Goal: Share content: Share content

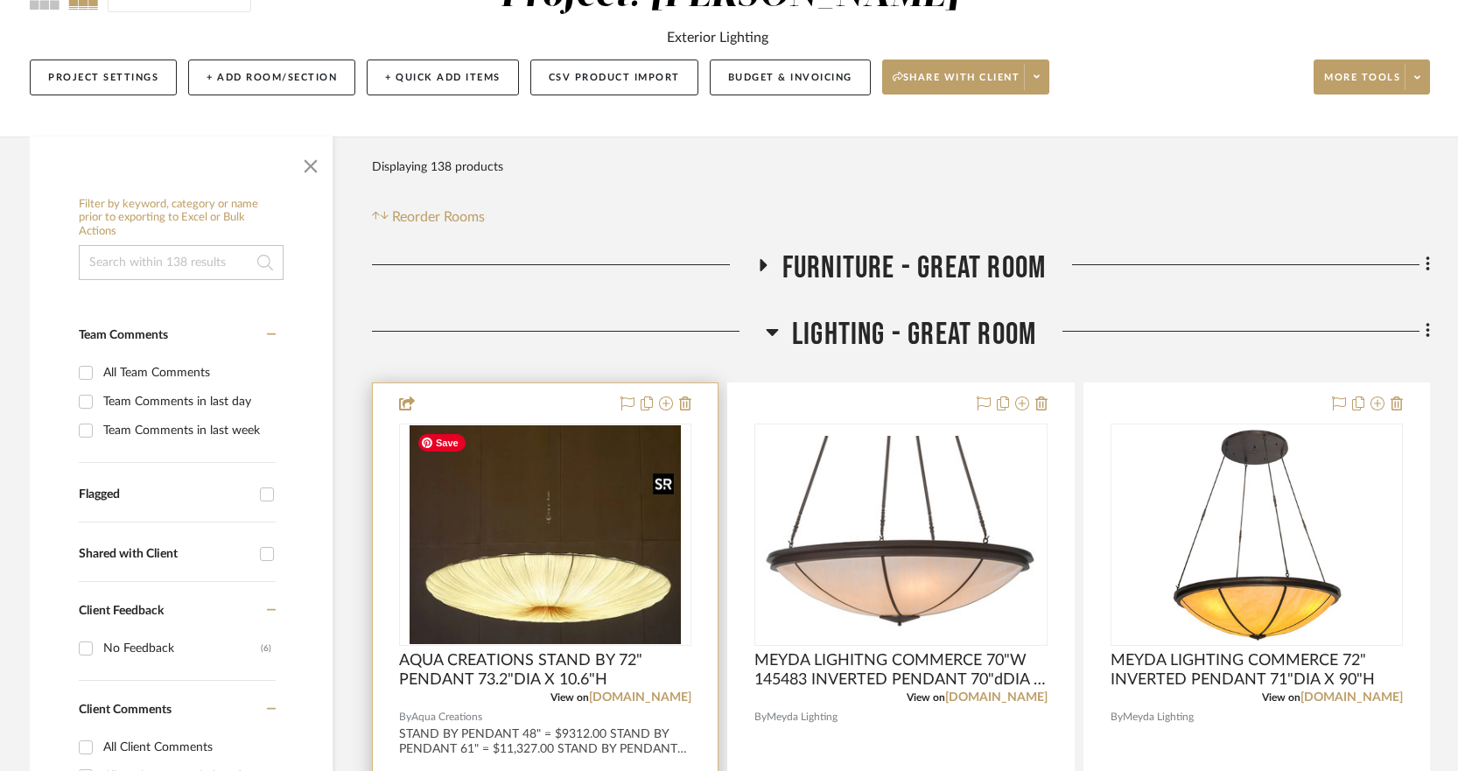
scroll to position [193, 0]
click at [664, 406] on icon at bounding box center [666, 403] width 14 height 14
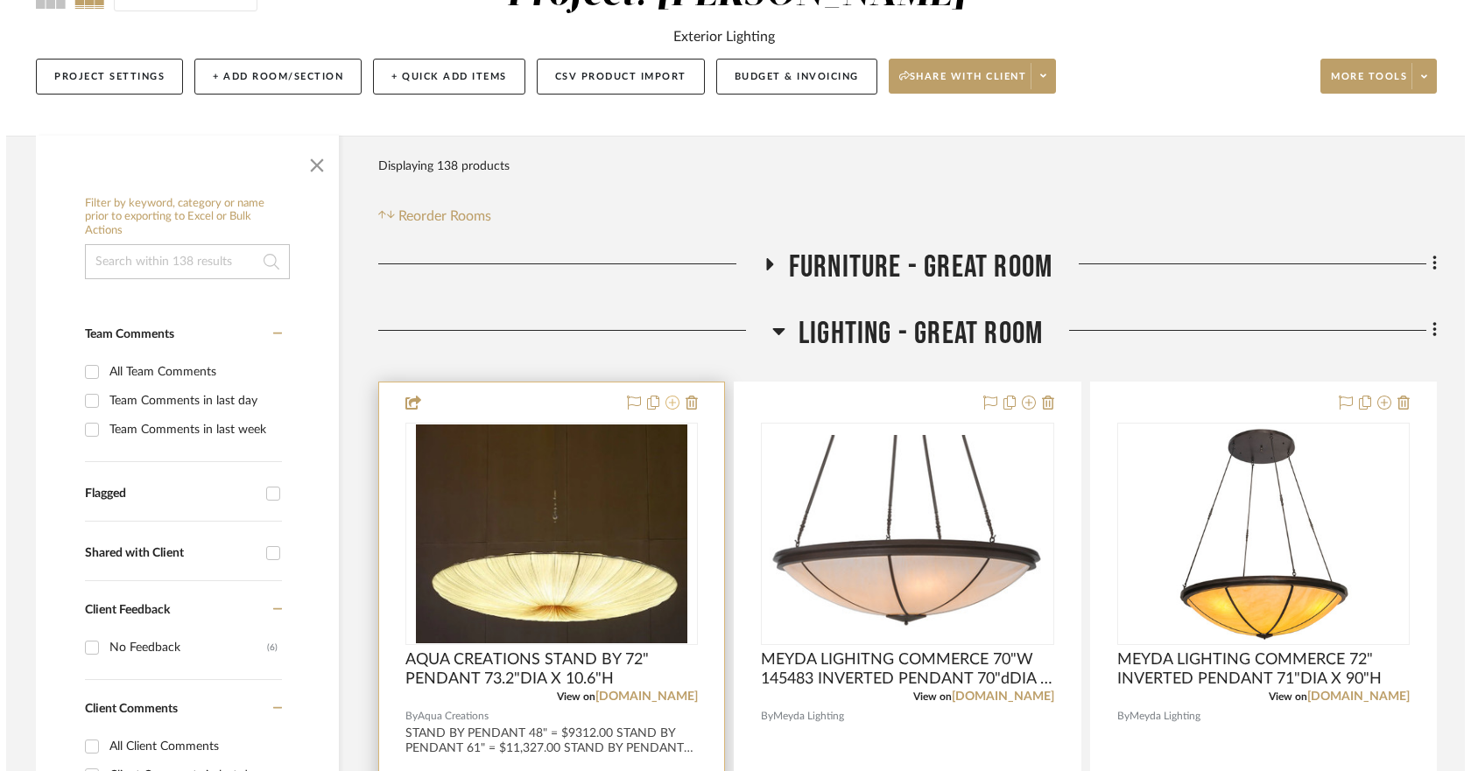
scroll to position [0, 0]
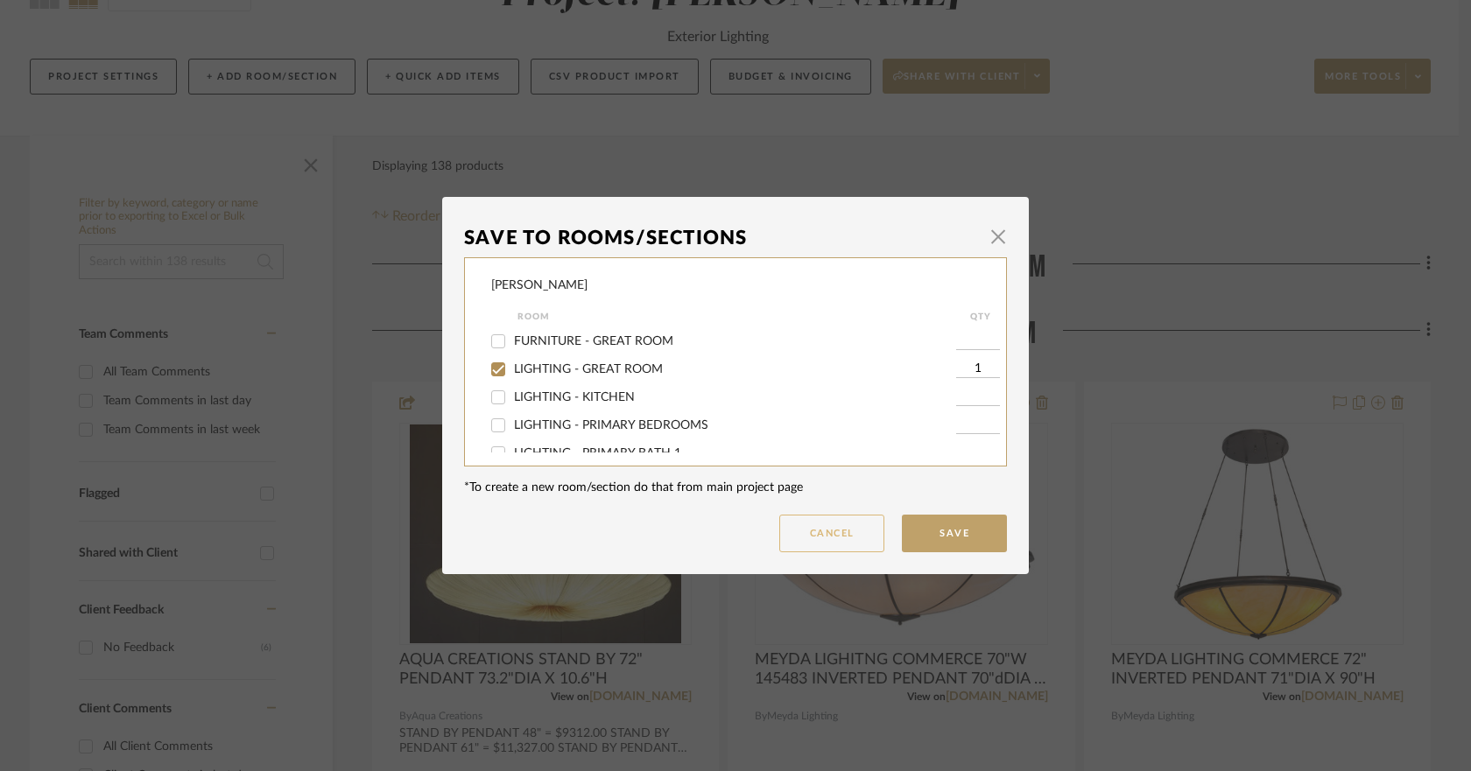
click at [832, 530] on button "Cancel" at bounding box center [831, 534] width 105 height 38
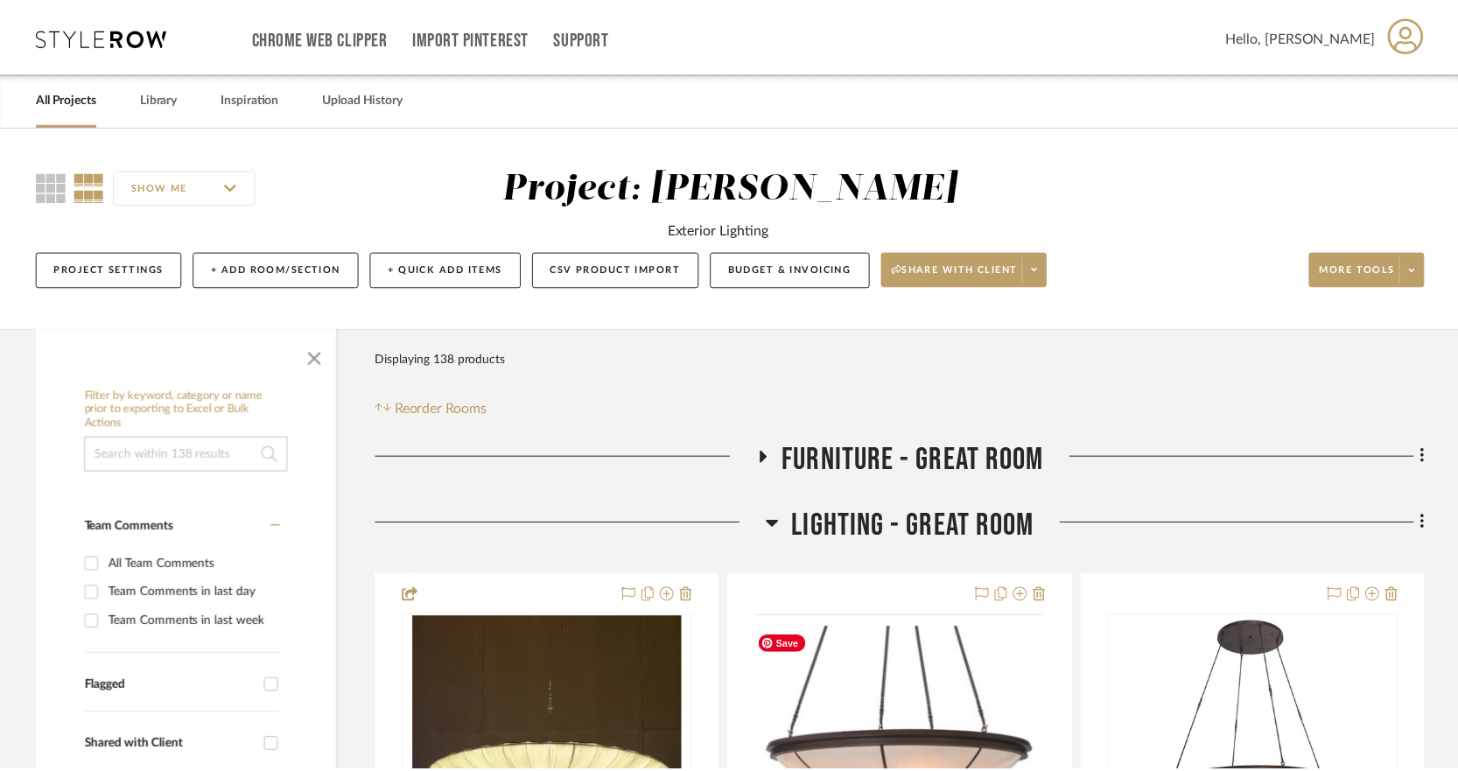
scroll to position [193, 0]
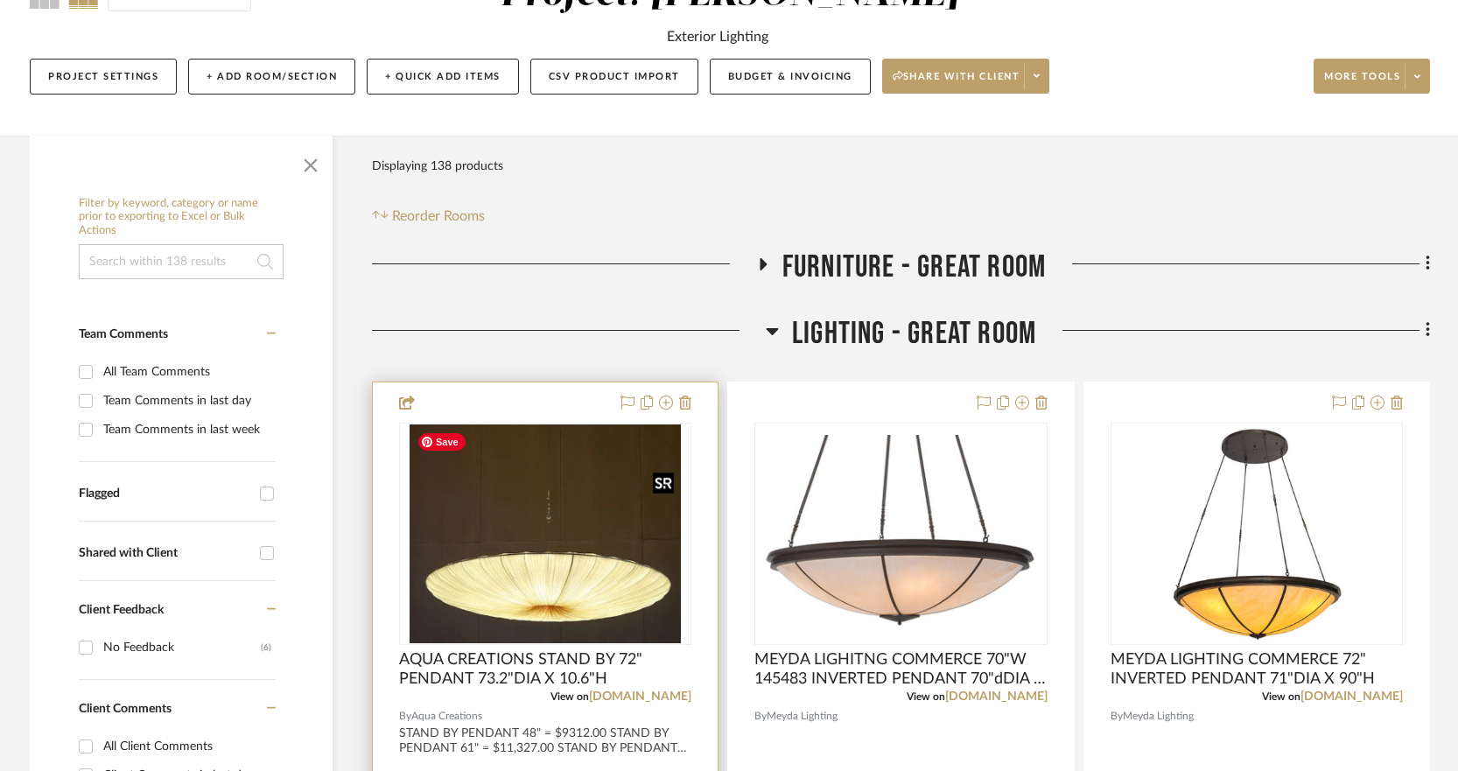
click at [632, 485] on img "0" at bounding box center [545, 534] width 271 height 219
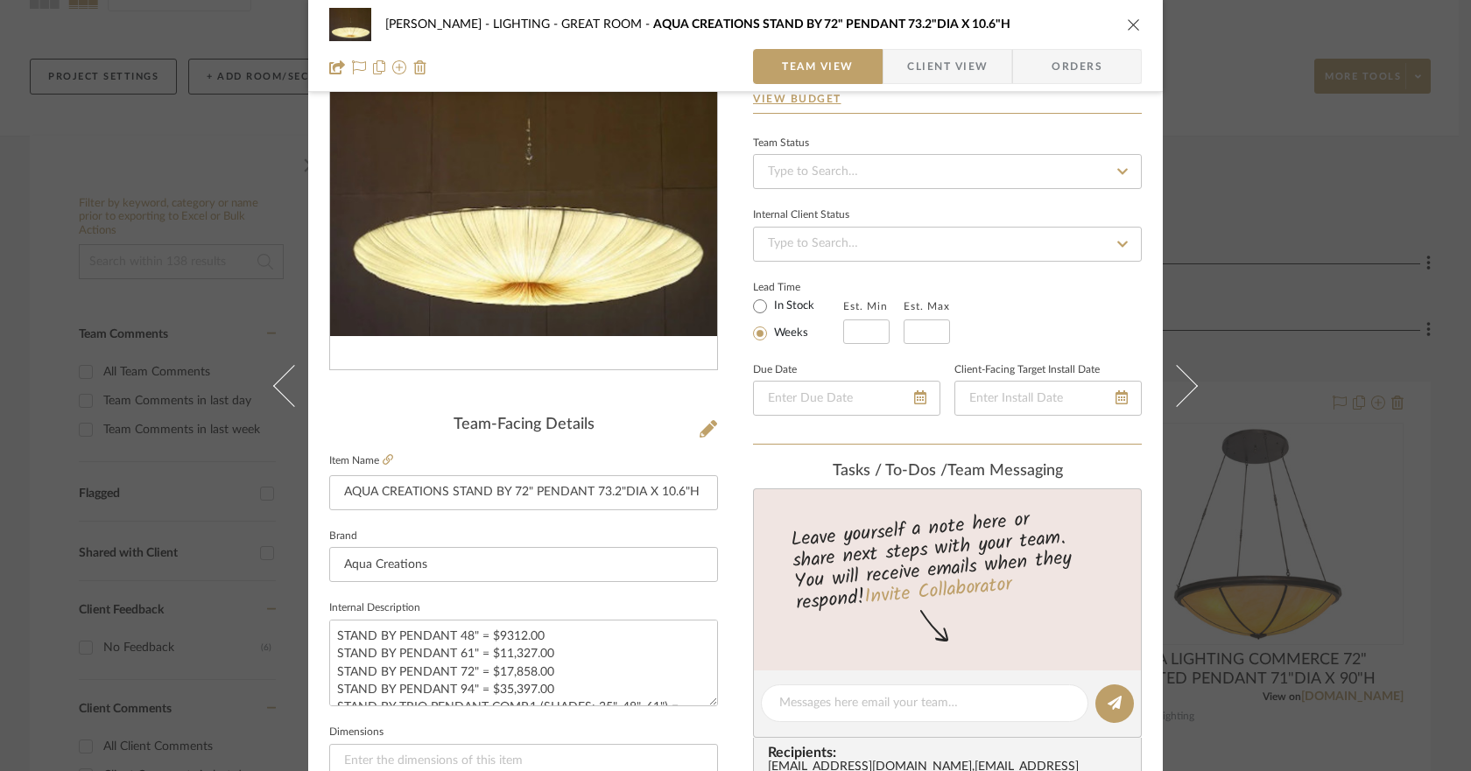
scroll to position [159, 0]
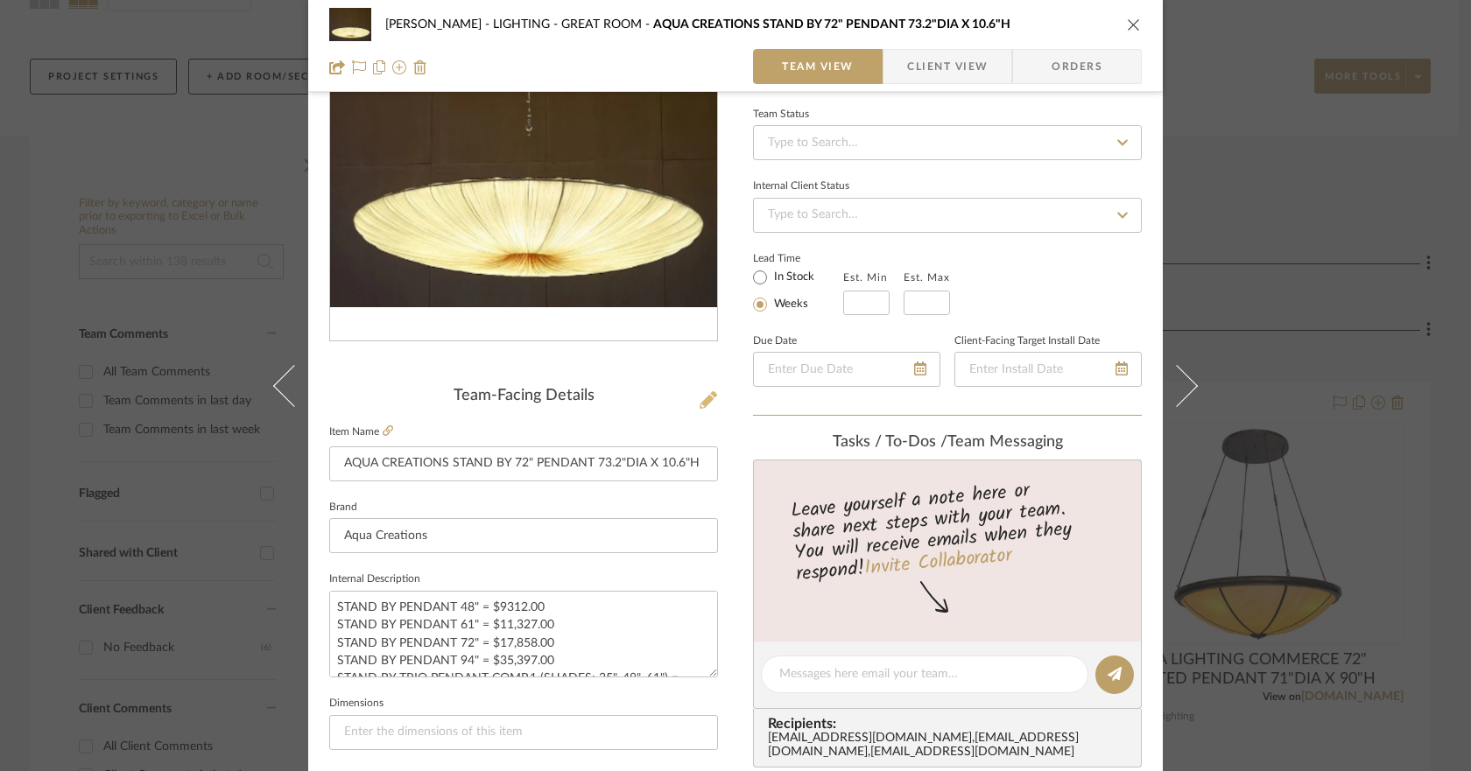
click at [700, 393] on icon at bounding box center [708, 400] width 18 height 18
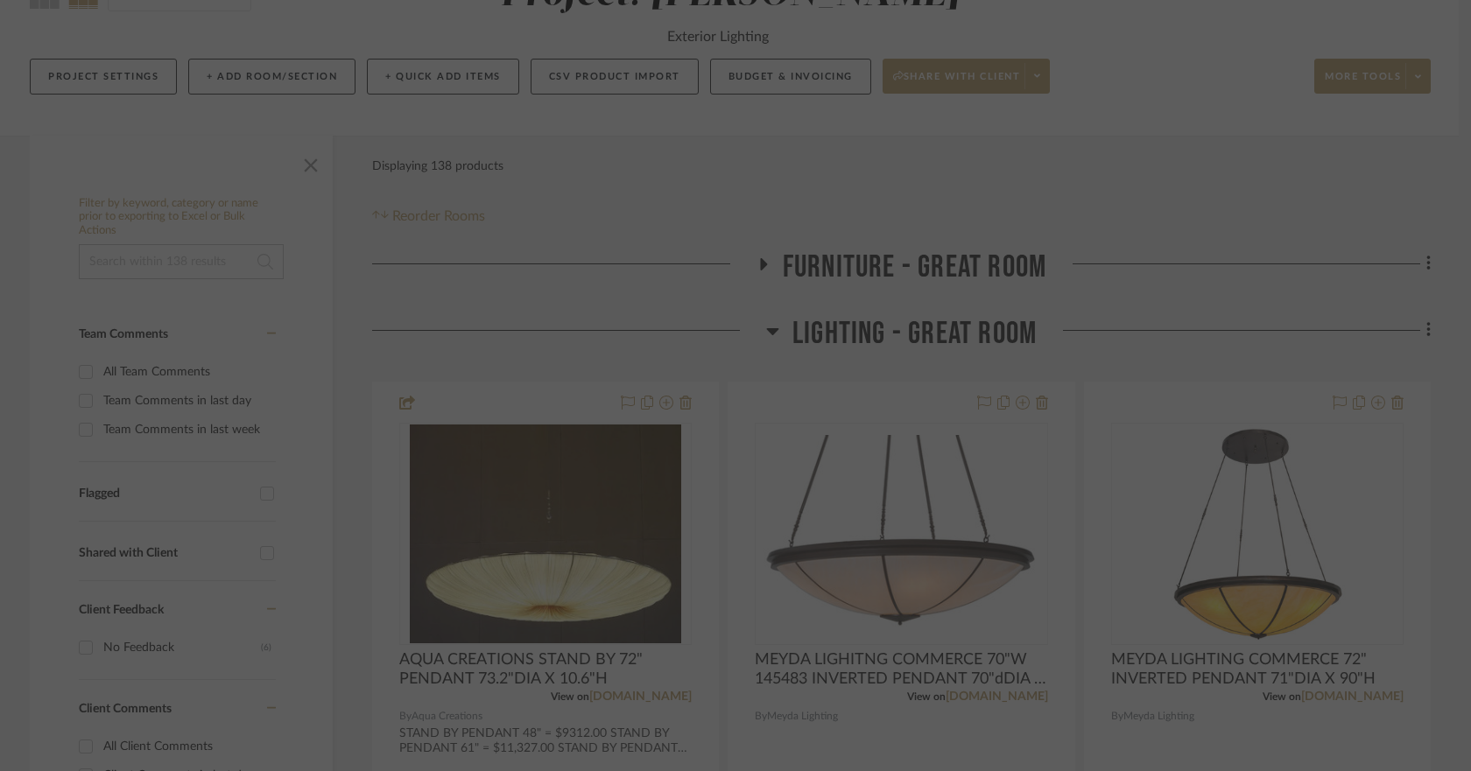
scroll to position [0, 0]
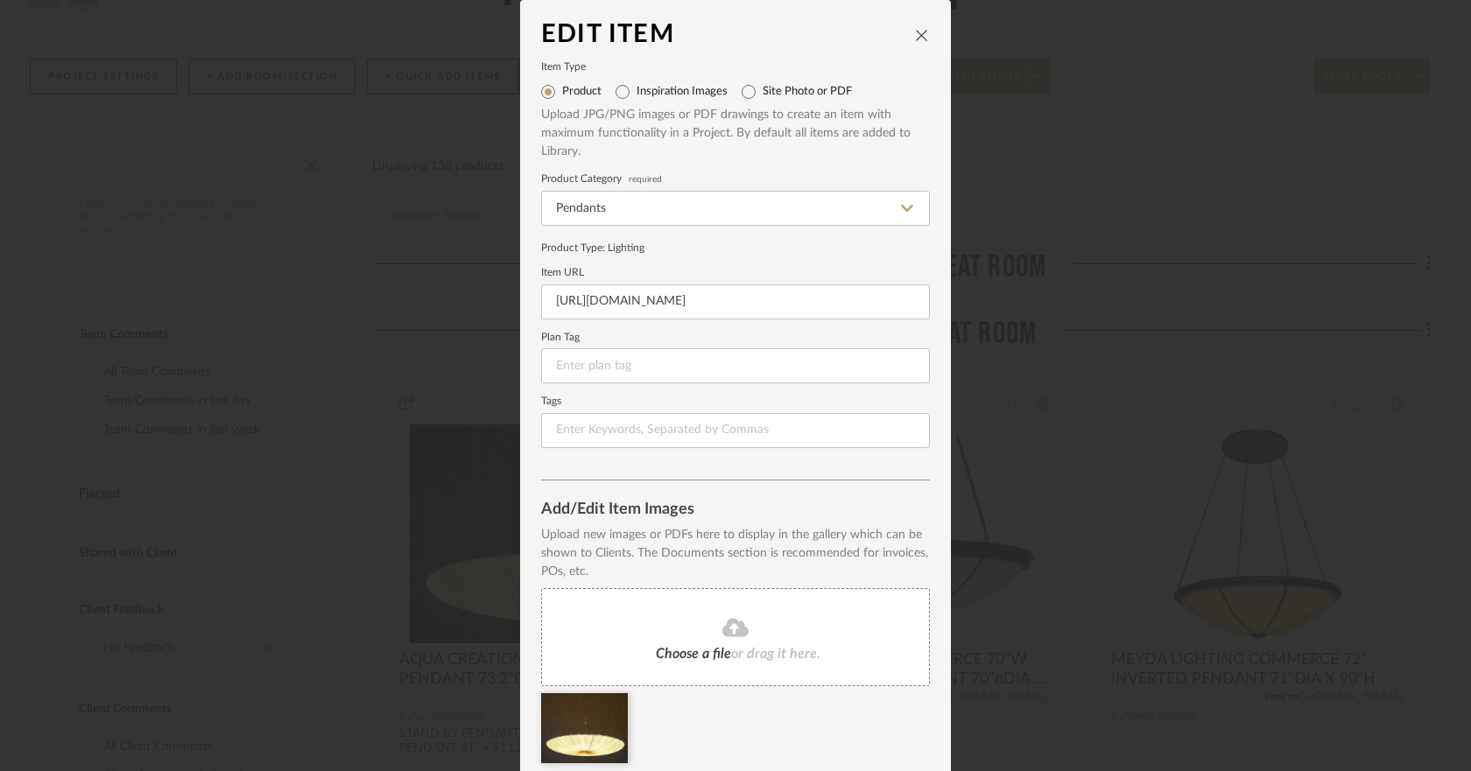
click at [713, 629] on fa-icon at bounding box center [735, 628] width 159 height 23
click at [915, 41] on icon "close" at bounding box center [922, 35] width 14 height 14
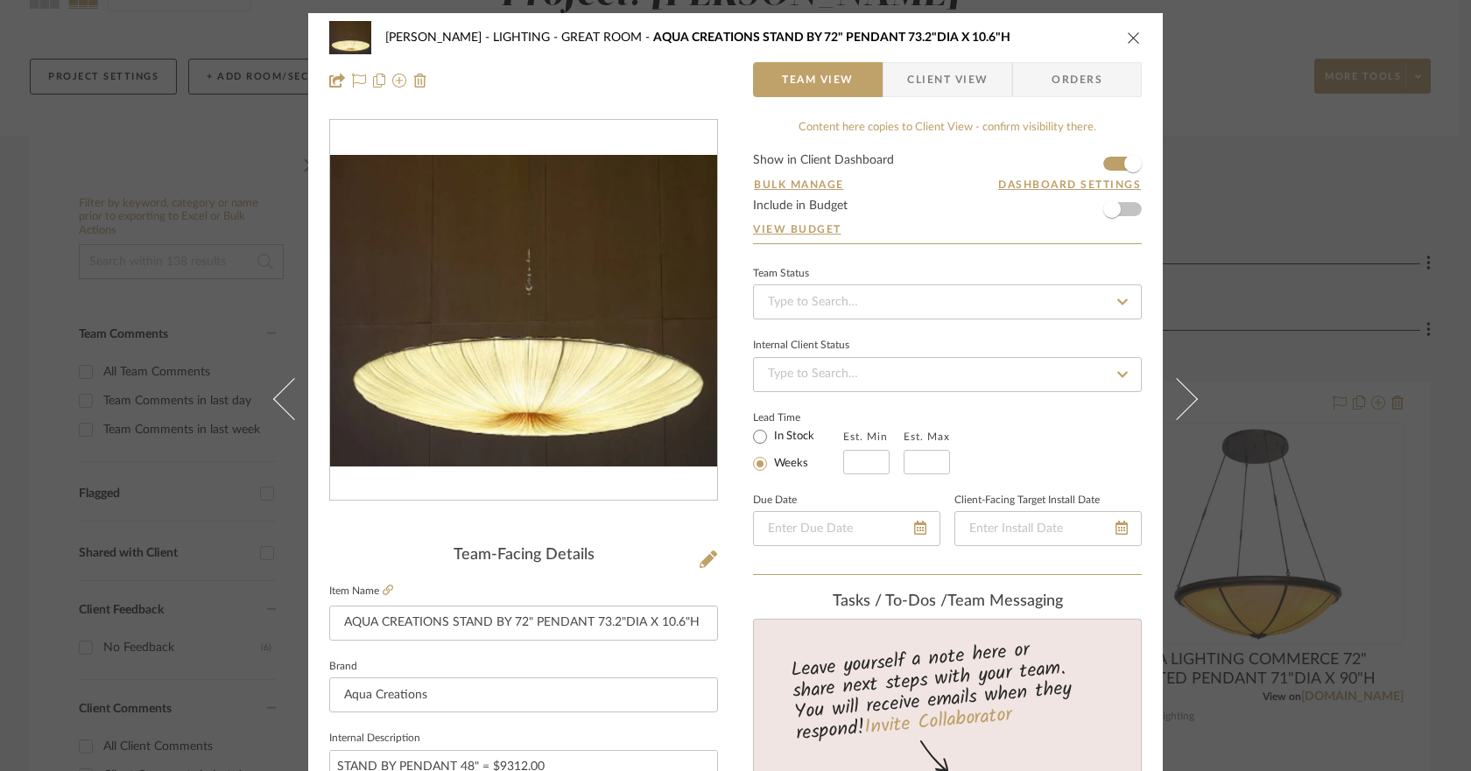
click at [1127, 39] on icon "close" at bounding box center [1134, 38] width 14 height 14
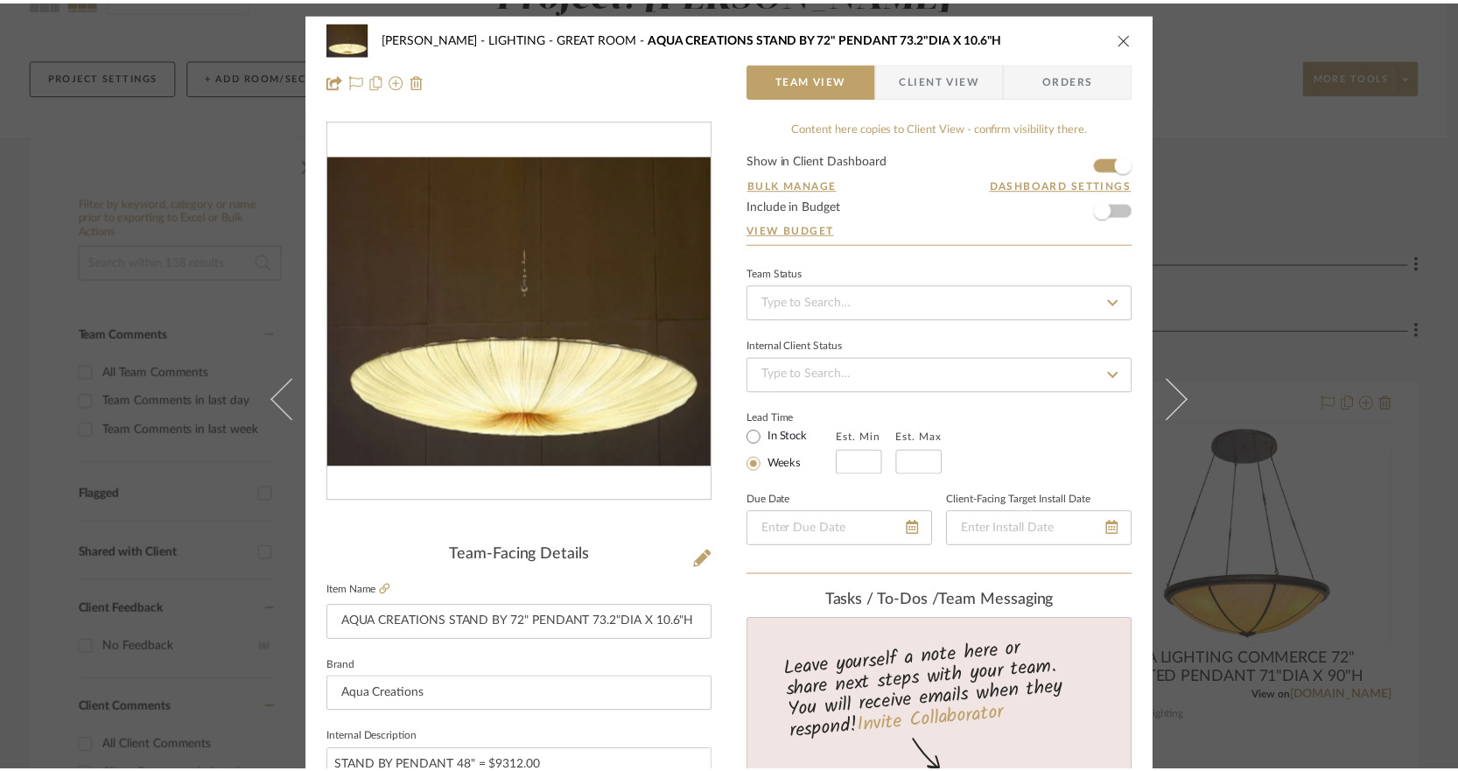
scroll to position [193, 0]
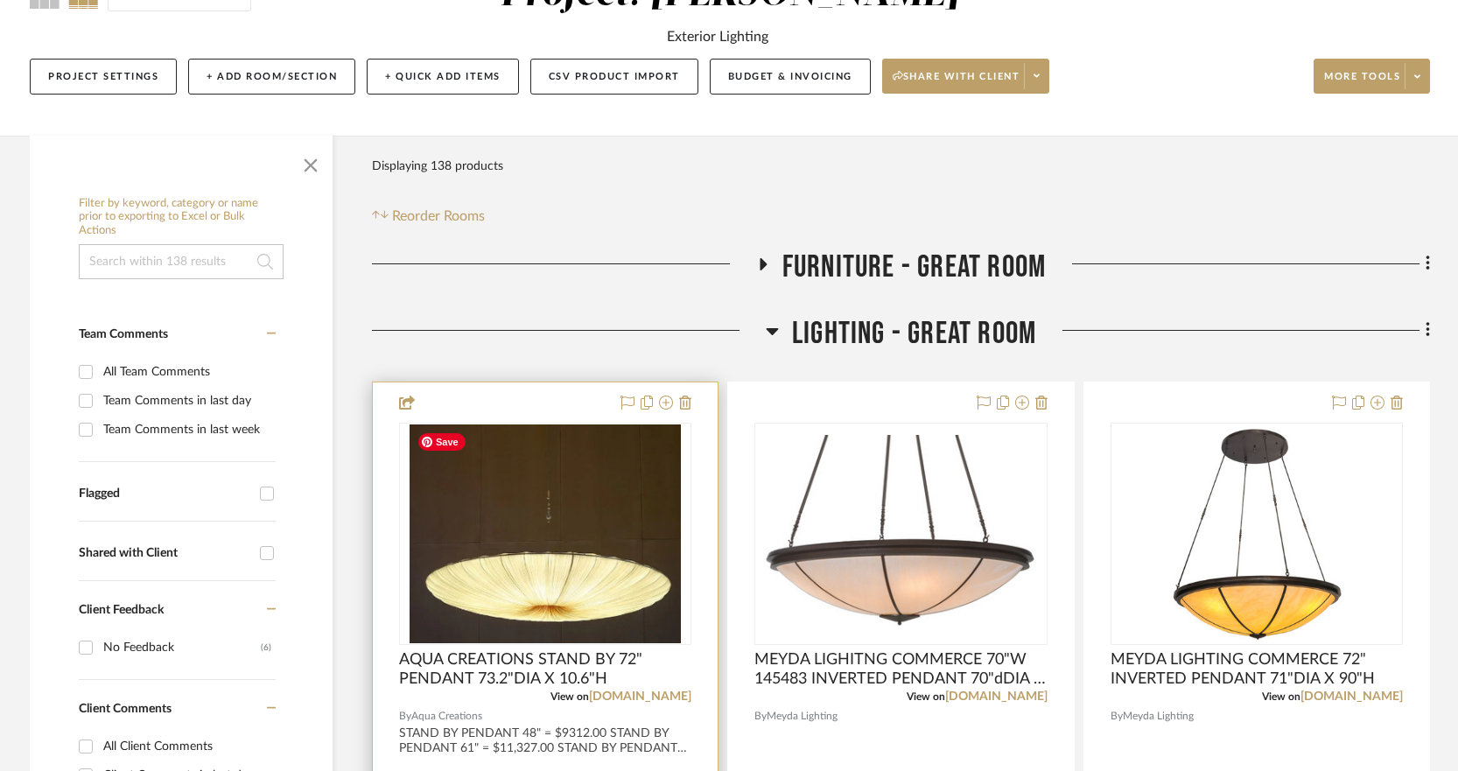
click at [600, 568] on img "0" at bounding box center [545, 534] width 271 height 219
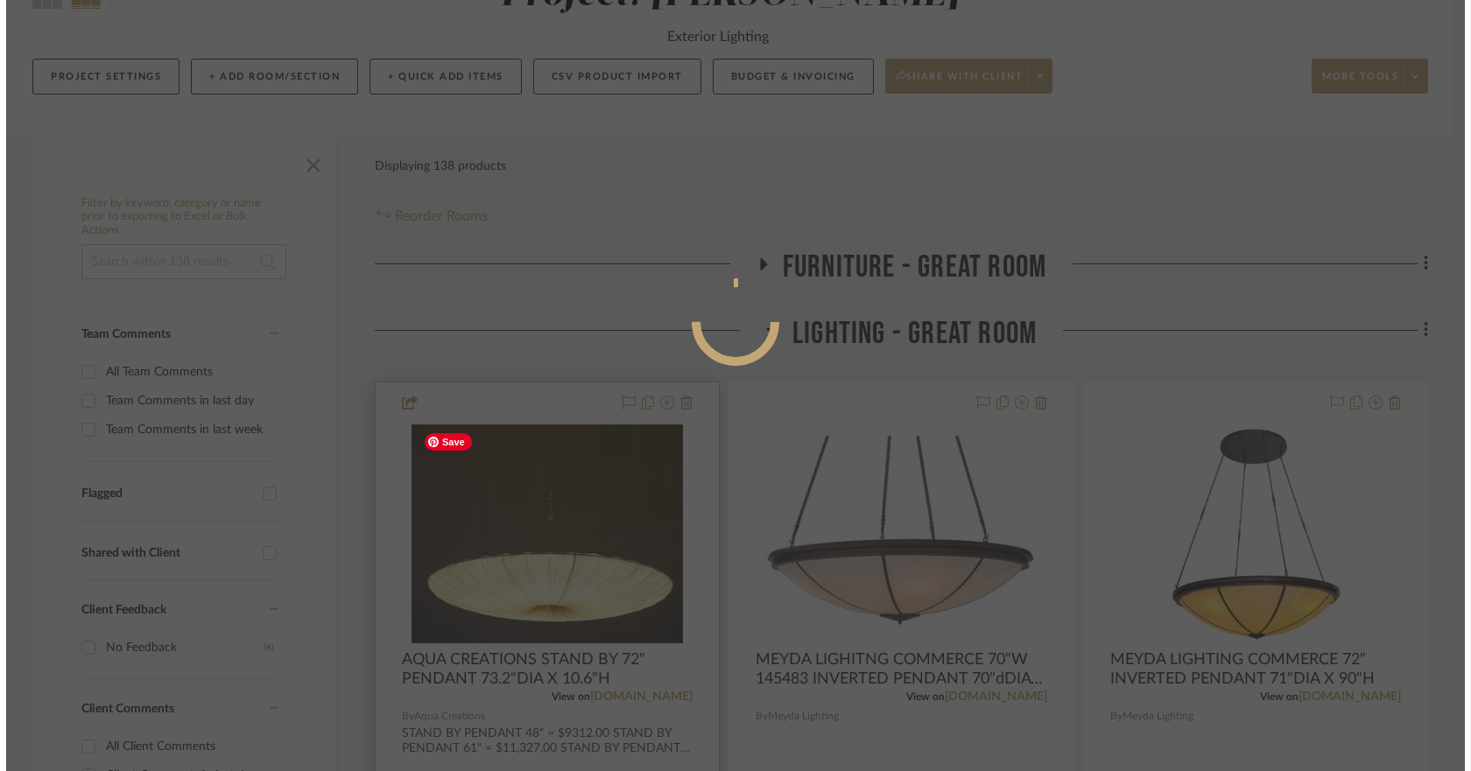
scroll to position [0, 0]
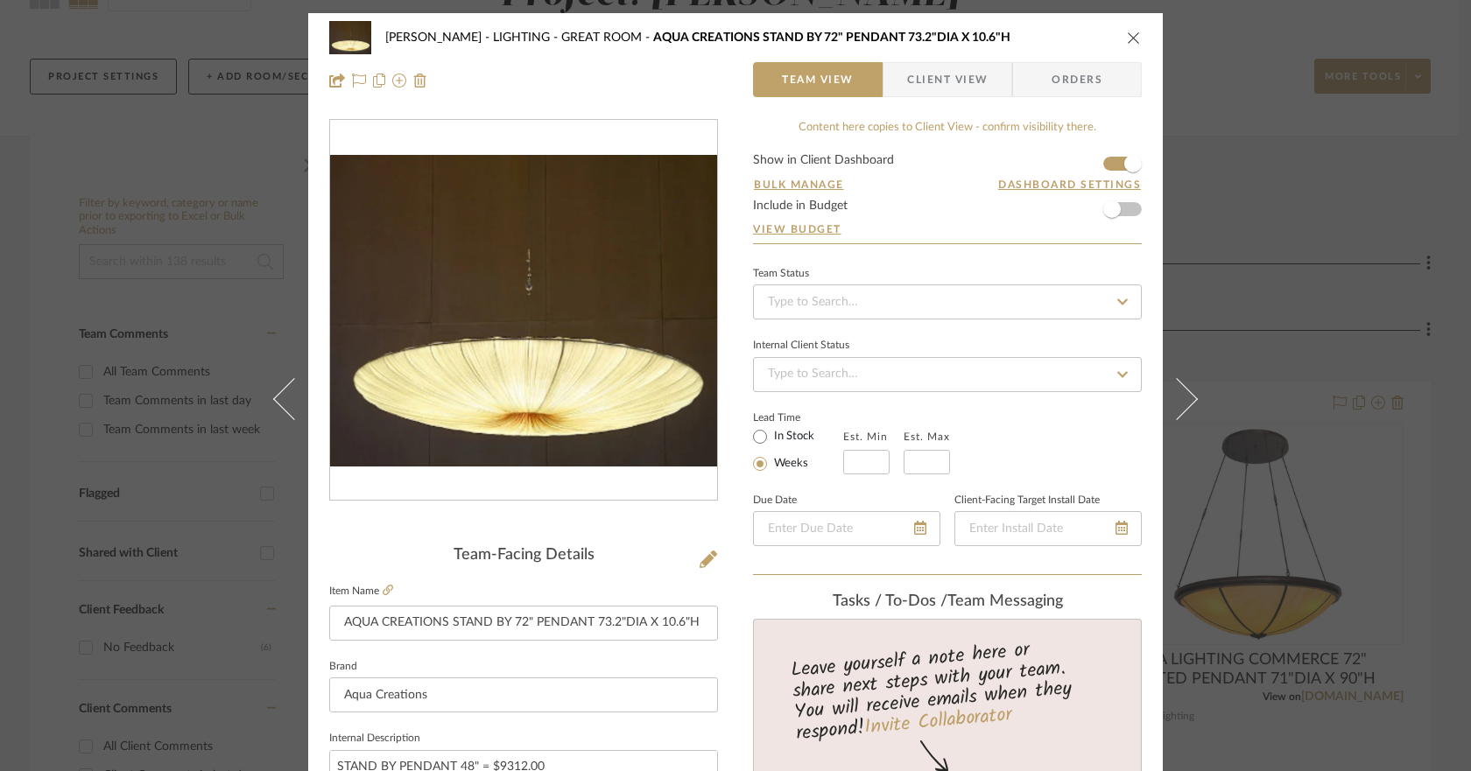
click at [1128, 32] on icon "close" at bounding box center [1134, 38] width 14 height 14
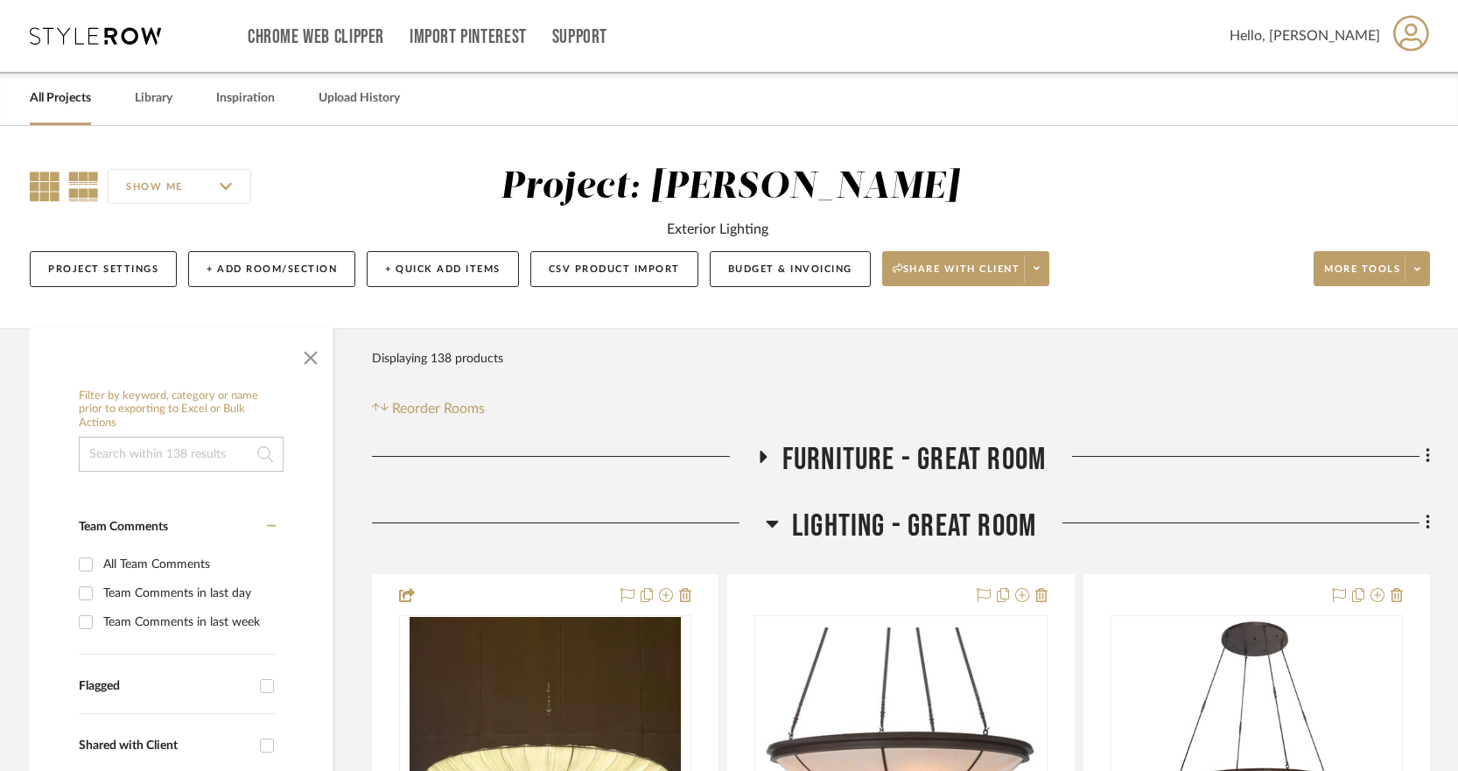
click at [59, 192] on icon at bounding box center [45, 187] width 30 height 30
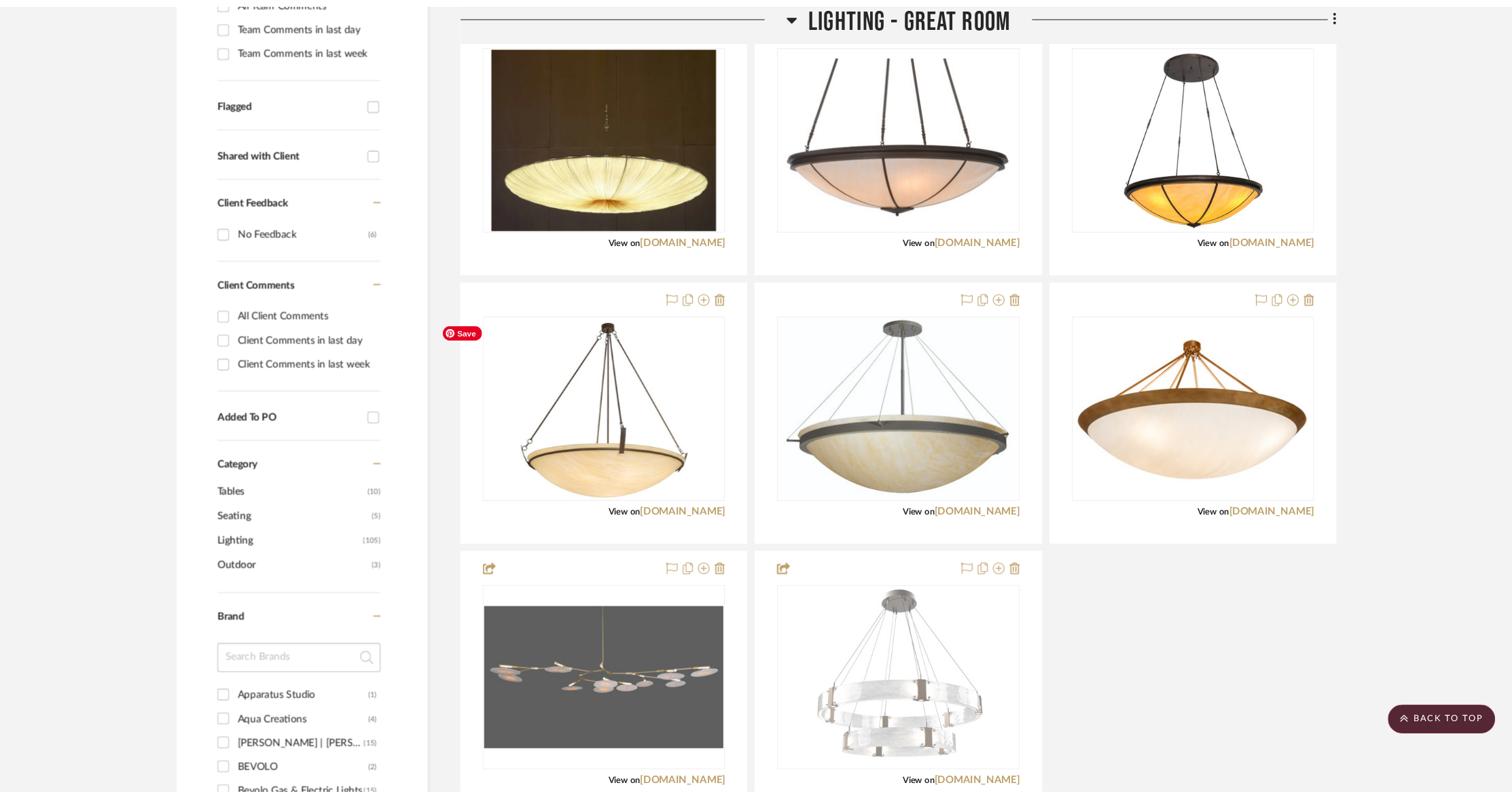
scroll to position [439, 0]
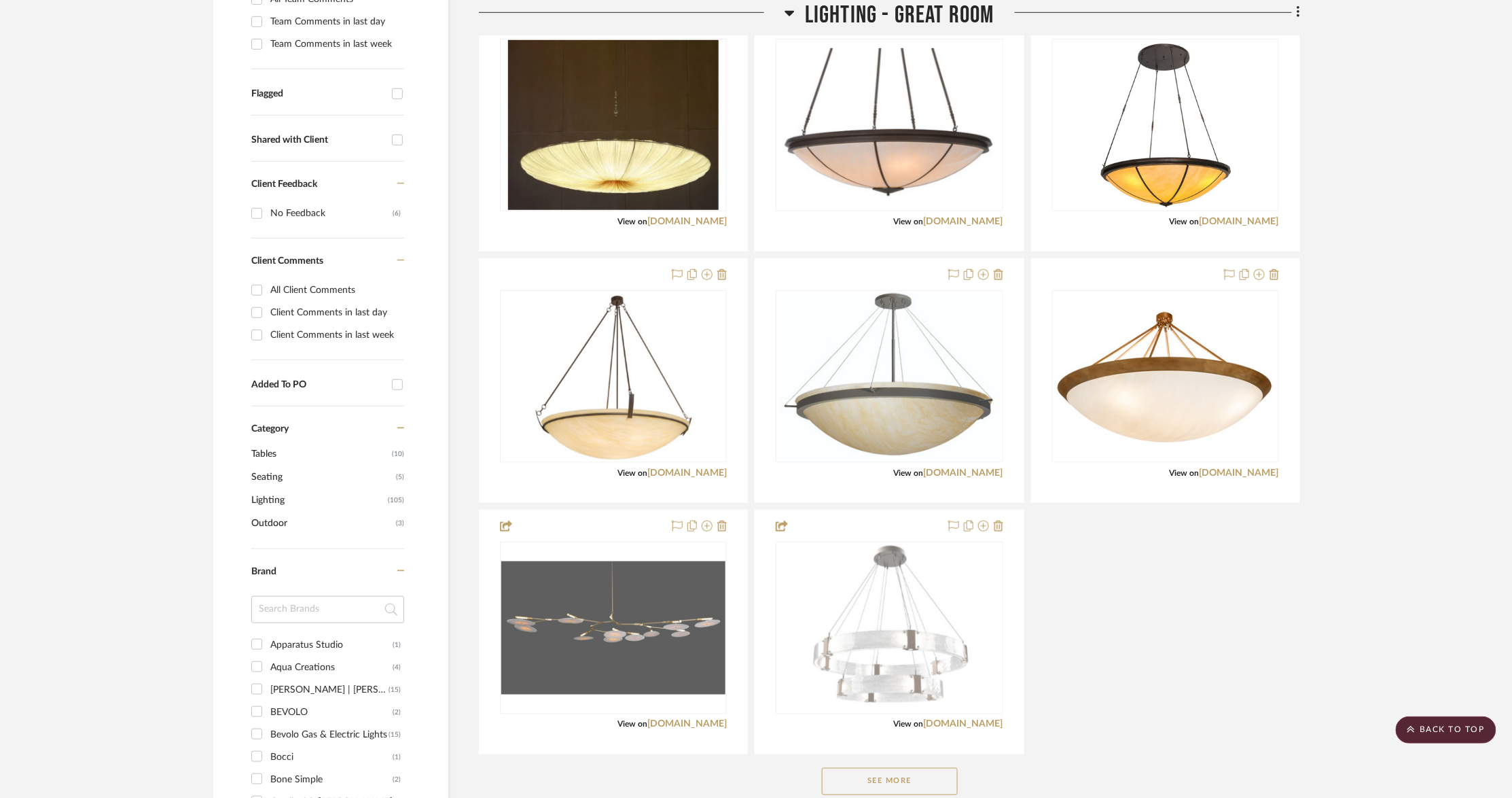
click at [930, 598] on button "See More" at bounding box center [889, 781] width 136 height 27
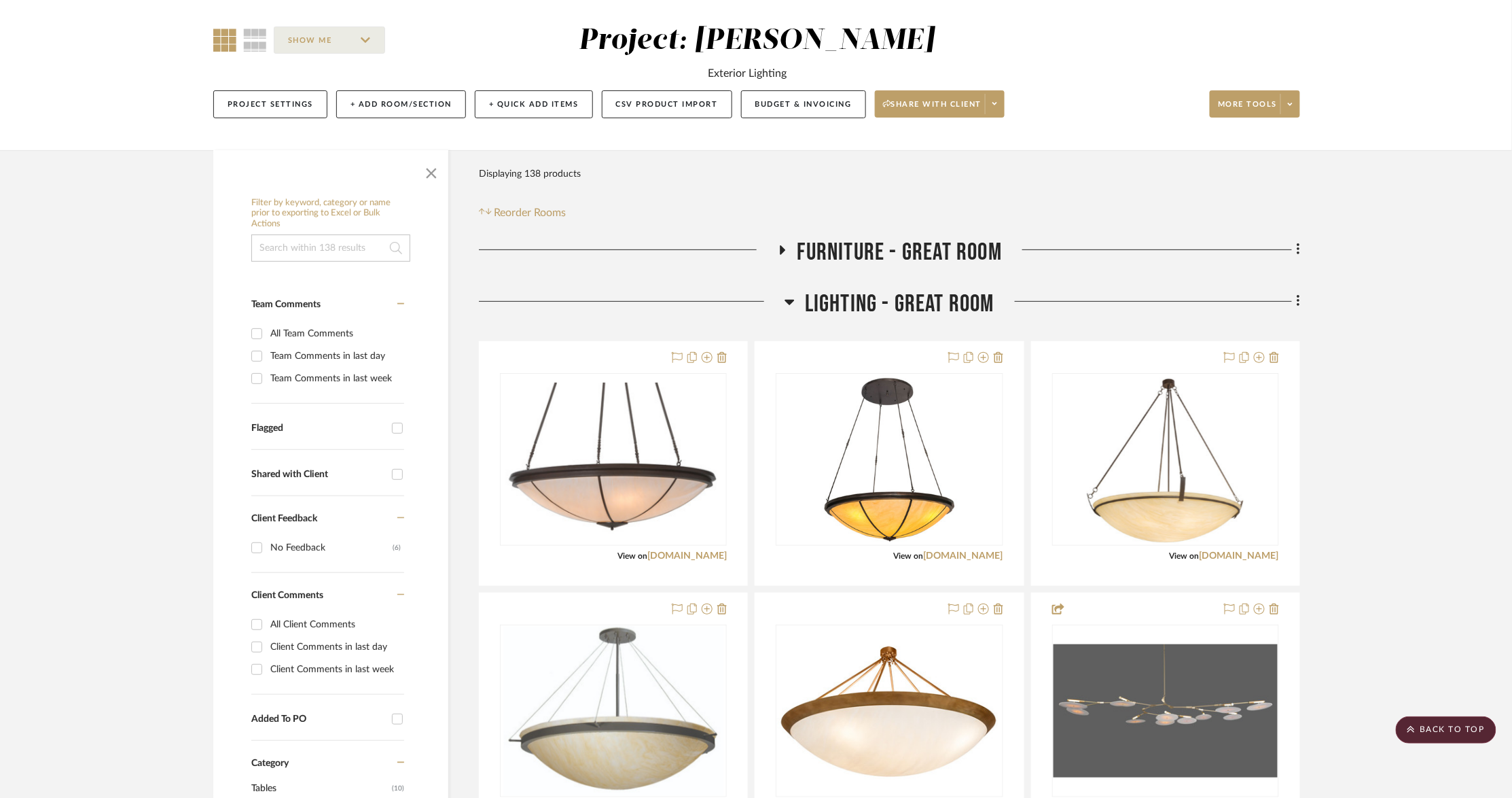
scroll to position [0, 0]
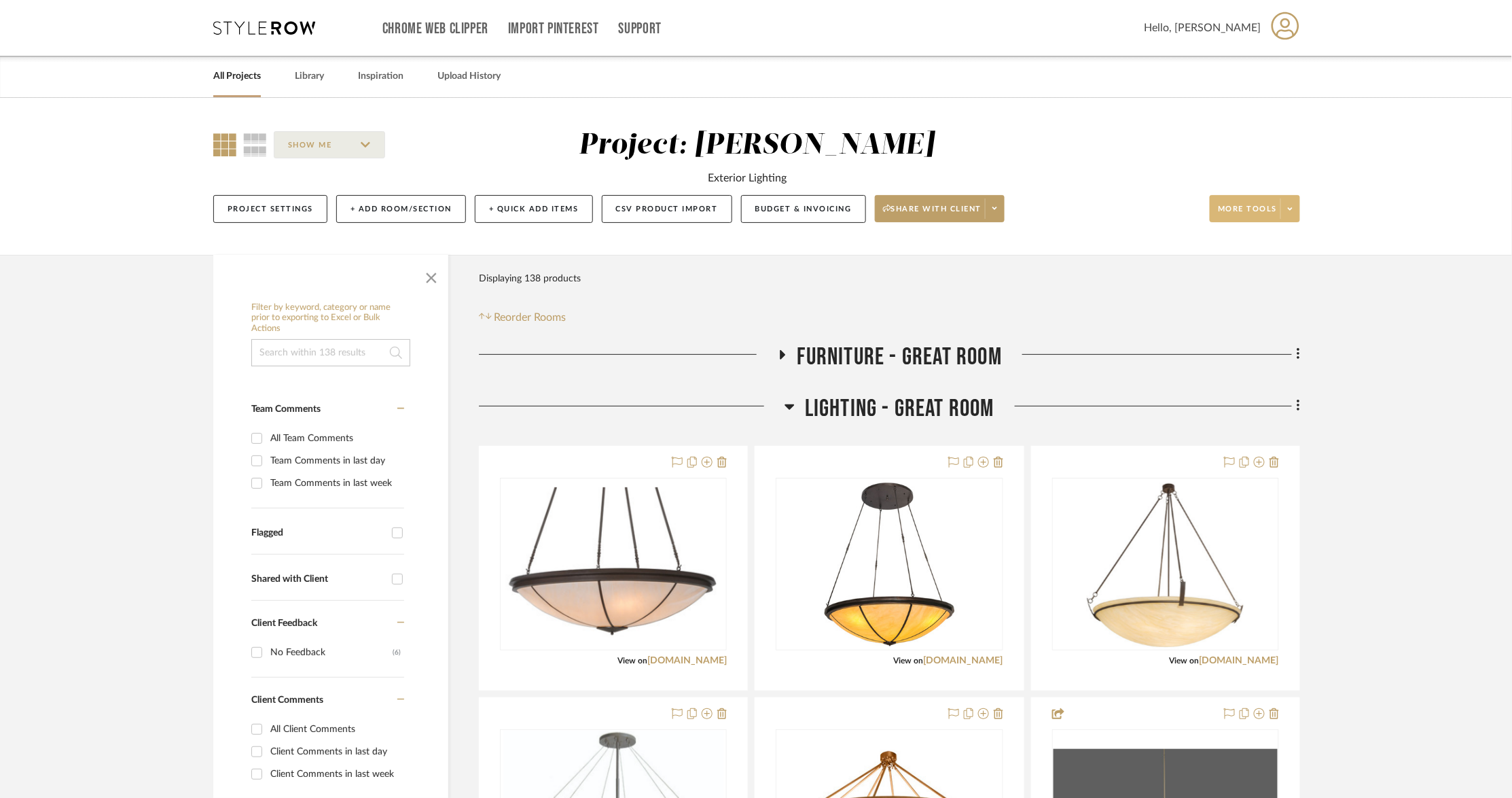
click at [1140, 210] on icon at bounding box center [1290, 209] width 5 height 8
click at [1140, 373] on button "Export Presentation" at bounding box center [1268, 379] width 115 height 33
